Goal: Transaction & Acquisition: Purchase product/service

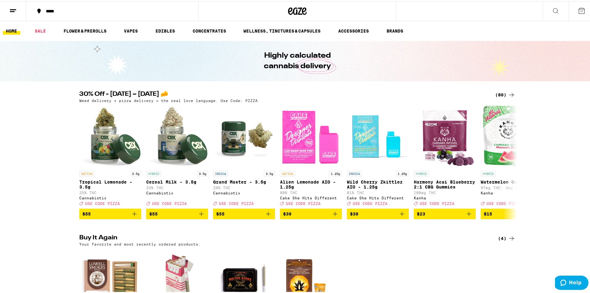
click at [500, 94] on div "(80)" at bounding box center [505, 93] width 20 height 7
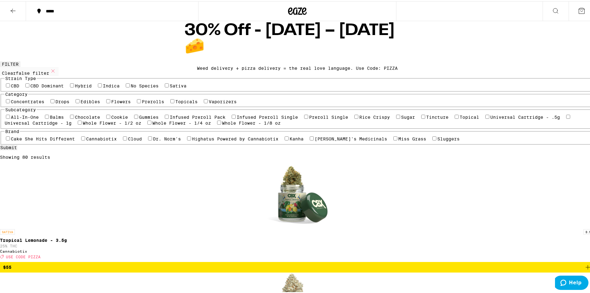
click at [170, 87] on label "Sativa" at bounding box center [178, 84] width 17 height 5
click at [165, 86] on input "Sativa" at bounding box center [167, 84] width 4 height 4
checkbox input "true"
